Goal: Connect with others: Connect with others

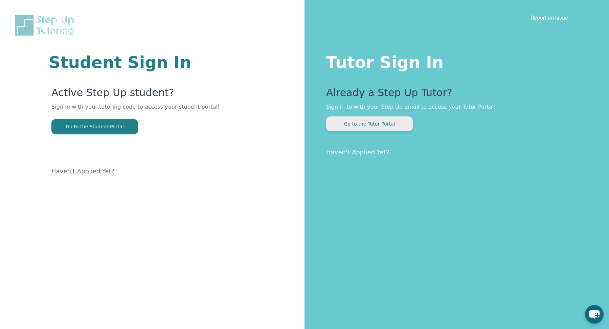
click at [367, 123] on button "Go to the Tutor Portal" at bounding box center [369, 123] width 87 height 15
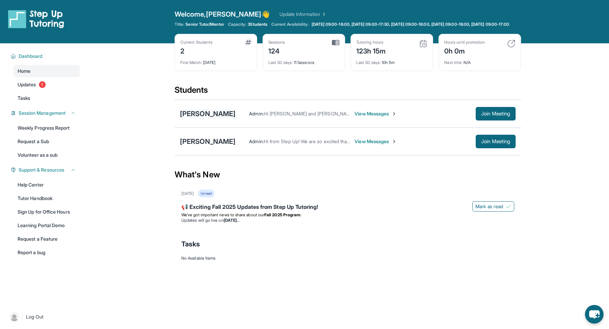
click at [205, 114] on div "[PERSON_NAME]" at bounding box center [207, 113] width 55 height 9
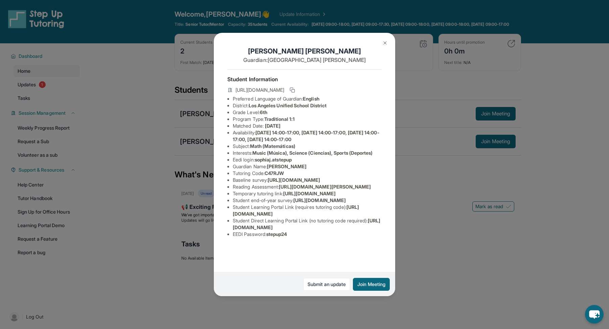
click at [162, 149] on div "[PERSON_NAME] Guardian: [PERSON_NAME] Student Information [URL][DOMAIN_NAME] Pr…" at bounding box center [304, 164] width 609 height 329
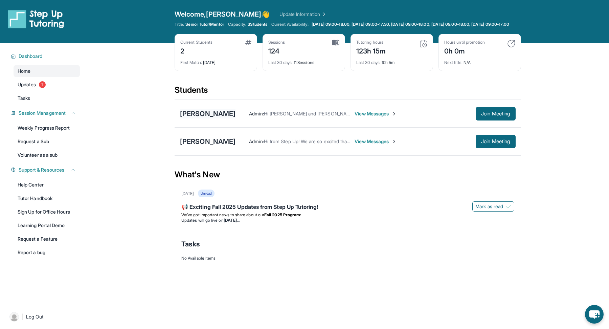
click at [190, 114] on div "[PERSON_NAME]" at bounding box center [207, 113] width 55 height 9
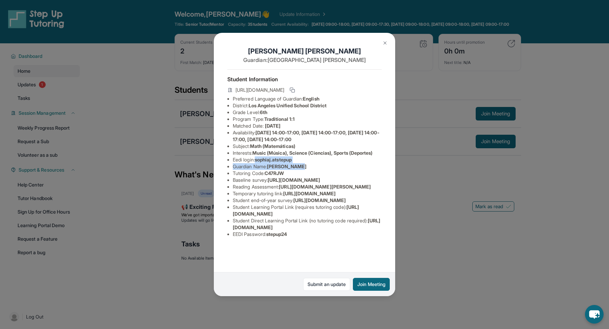
drag, startPoint x: 303, startPoint y: 170, endPoint x: 259, endPoint y: 166, distance: 44.2
click at [259, 166] on ul "Preferred Language of Guardian: English District: [GEOGRAPHIC_DATA] Unified Sch…" at bounding box center [304, 166] width 154 height 142
click at [319, 163] on li "Eedi login : sophiaj.atstepup" at bounding box center [307, 159] width 149 height 7
drag, startPoint x: 301, startPoint y: 165, endPoint x: 258, endPoint y: 167, distance: 43.0
click at [258, 163] on li "Eedi login : sophiaj.atstepup" at bounding box center [307, 159] width 149 height 7
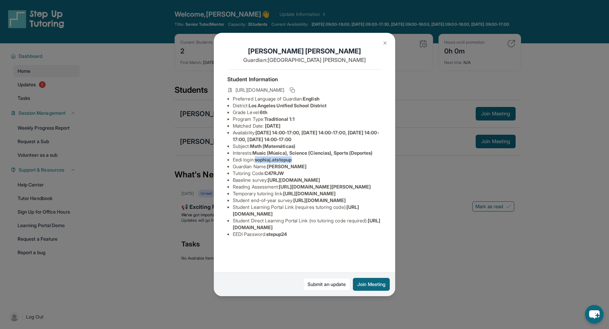
copy span "sophiaj.atstepup"
click at [385, 45] on img at bounding box center [384, 42] width 5 height 5
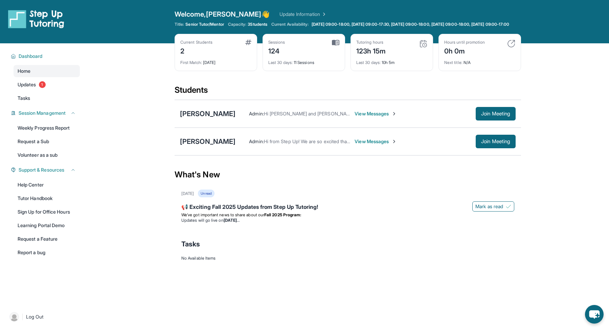
click at [211, 125] on div "[PERSON_NAME] Admin : Hi [PERSON_NAME] and [PERSON_NAME], Step Up Tutoring here…" at bounding box center [348, 114] width 346 height 28
click at [483, 120] on button "Join Meeting" at bounding box center [496, 114] width 40 height 14
